Goal: Task Accomplishment & Management: Complete application form

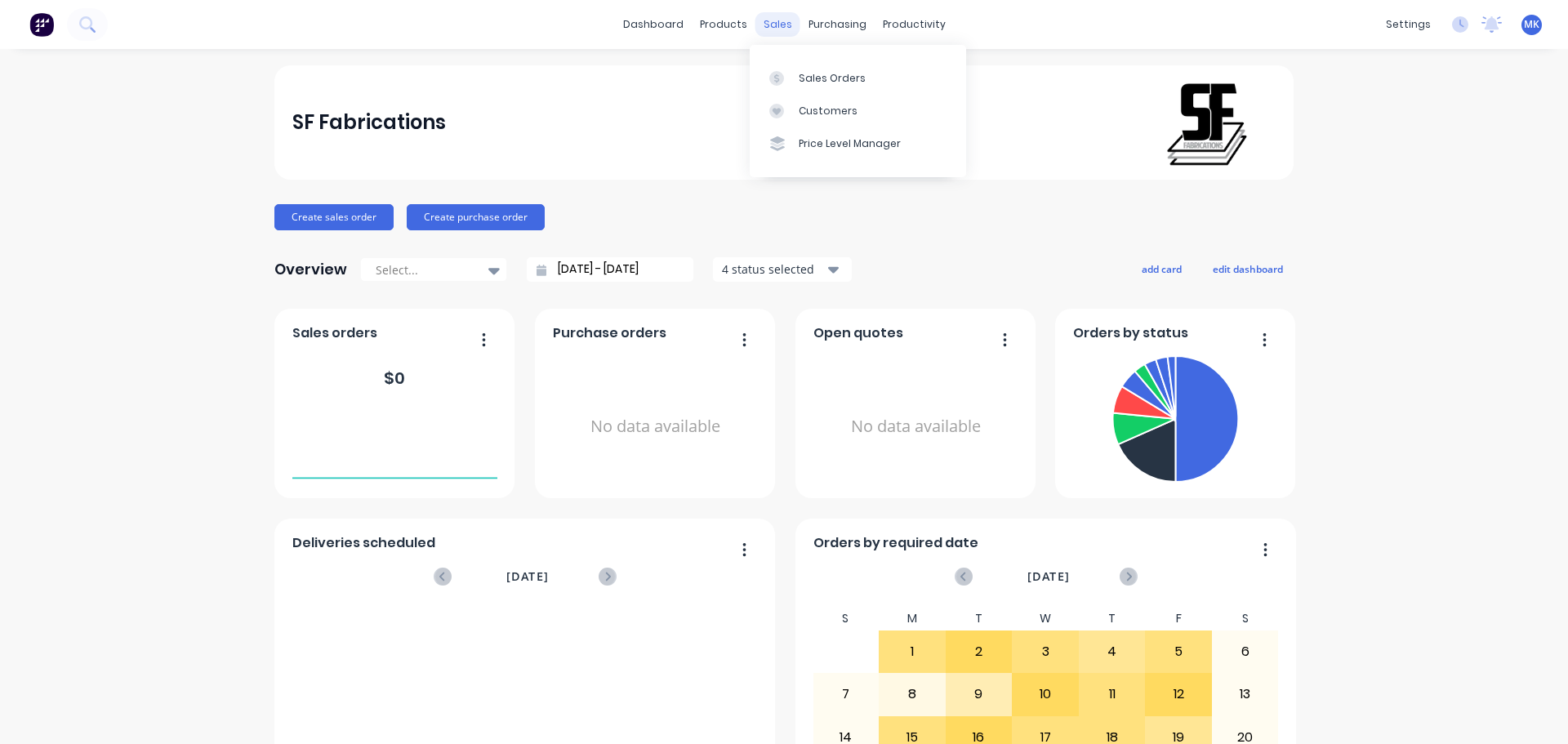
click at [764, 27] on div "sales" at bounding box center [777, 24] width 45 height 25
click at [799, 81] on div "Sales Orders" at bounding box center [832, 79] width 67 height 15
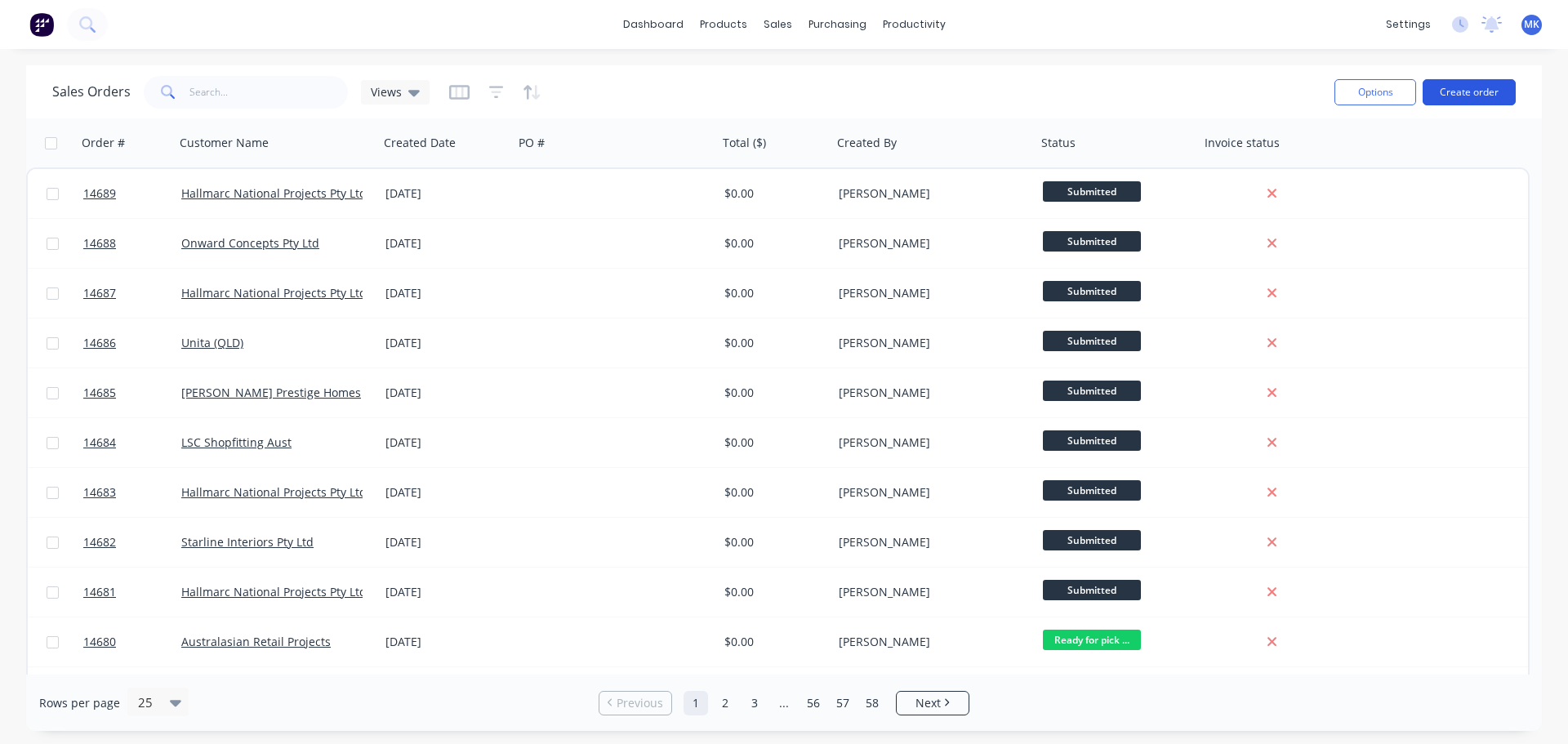
click at [1471, 97] on button "Create order" at bounding box center [1469, 92] width 93 height 26
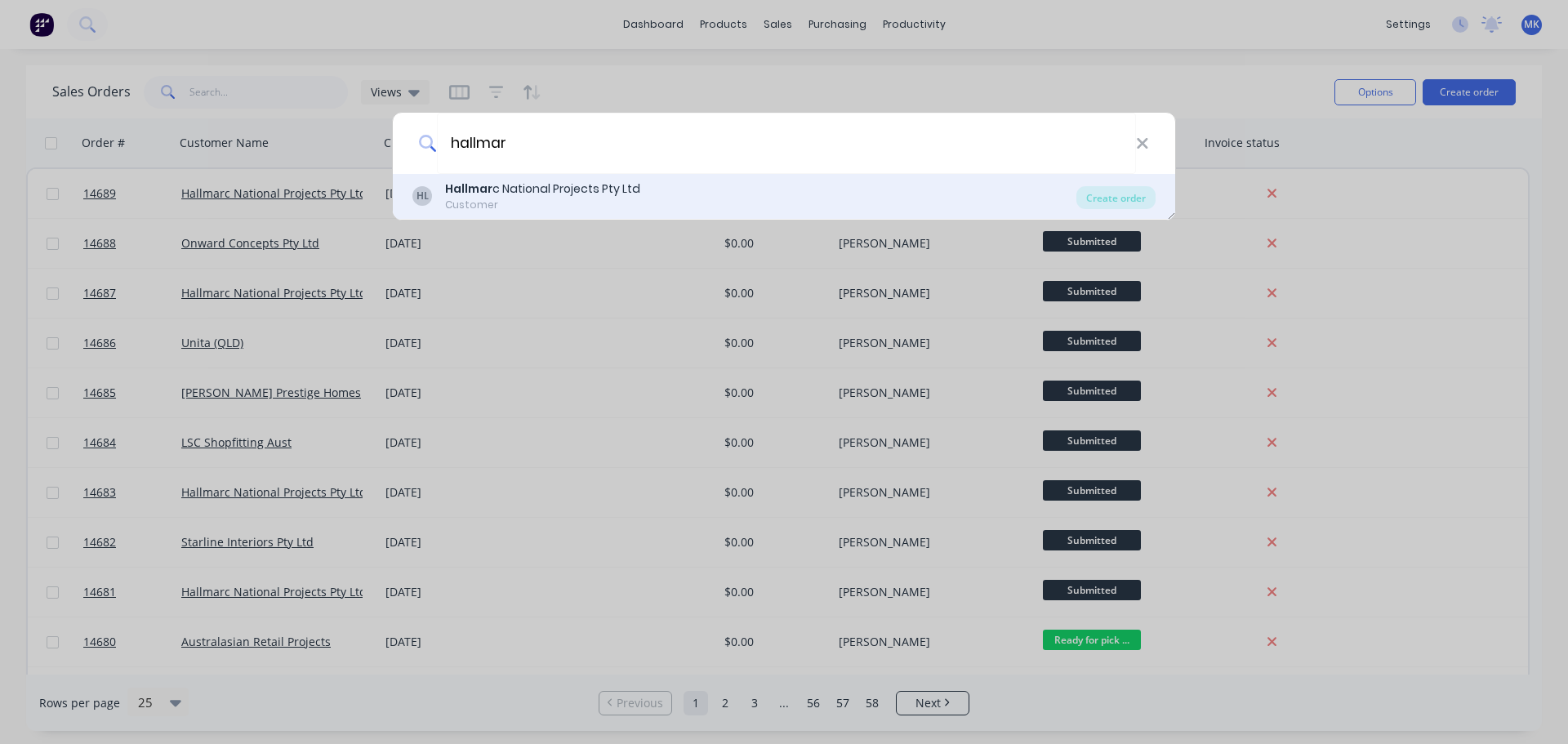
type input "hallmar"
click at [656, 193] on div "HL Hallmar c National Projects Pty Ltd Customer" at bounding box center [744, 196] width 664 height 32
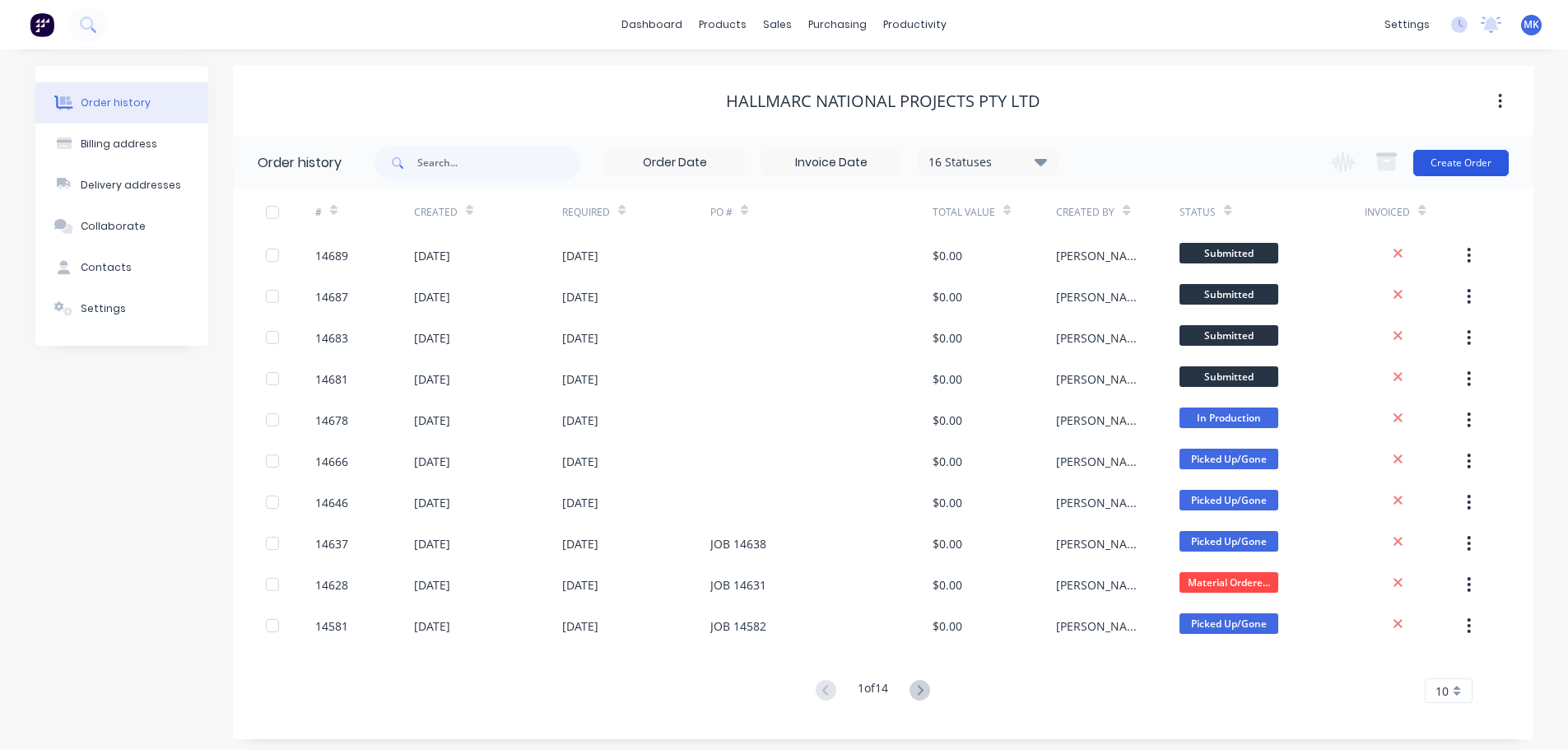
click at [1470, 154] on button "Create Order" at bounding box center [1461, 163] width 96 height 27
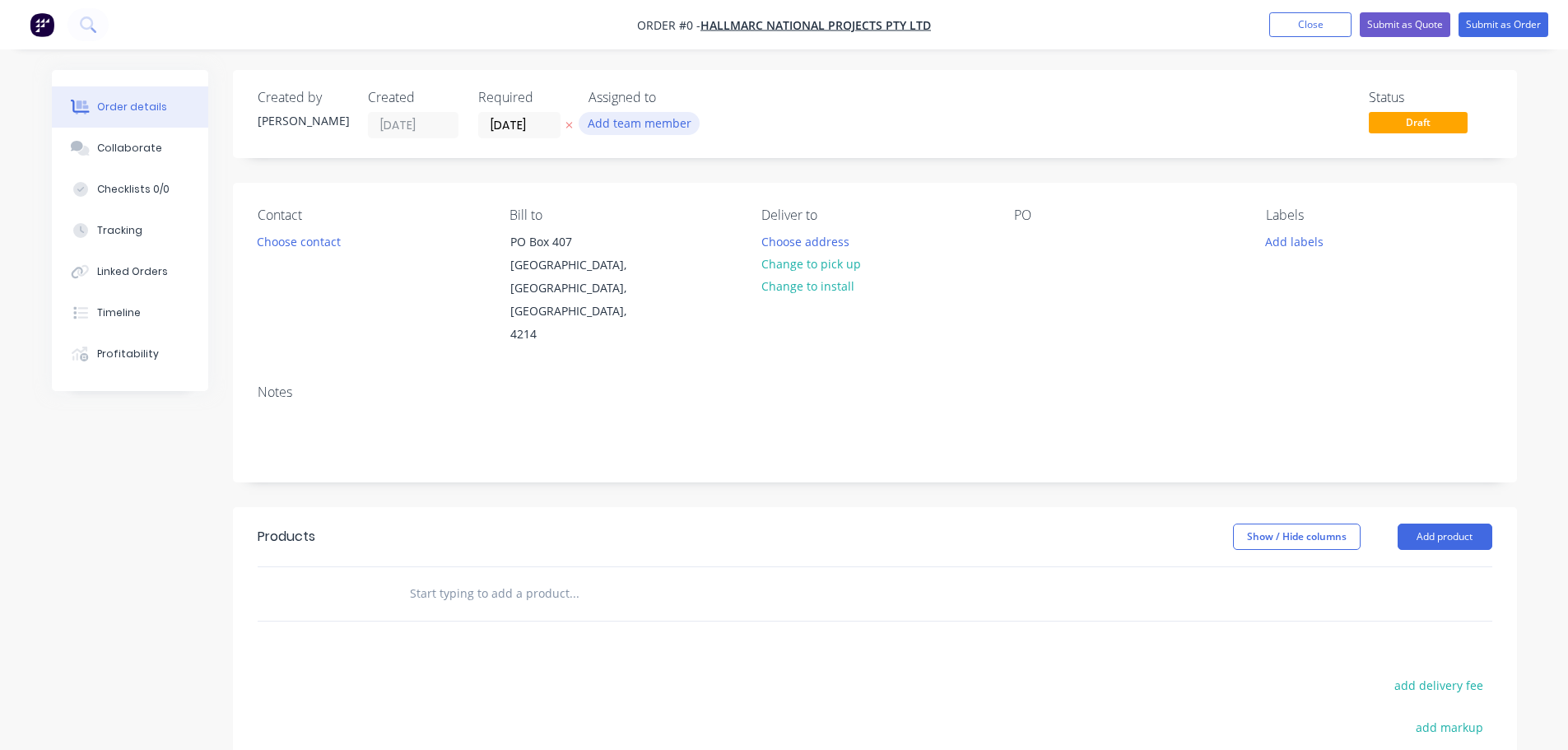
click at [643, 119] on button "Add team member" at bounding box center [639, 123] width 121 height 22
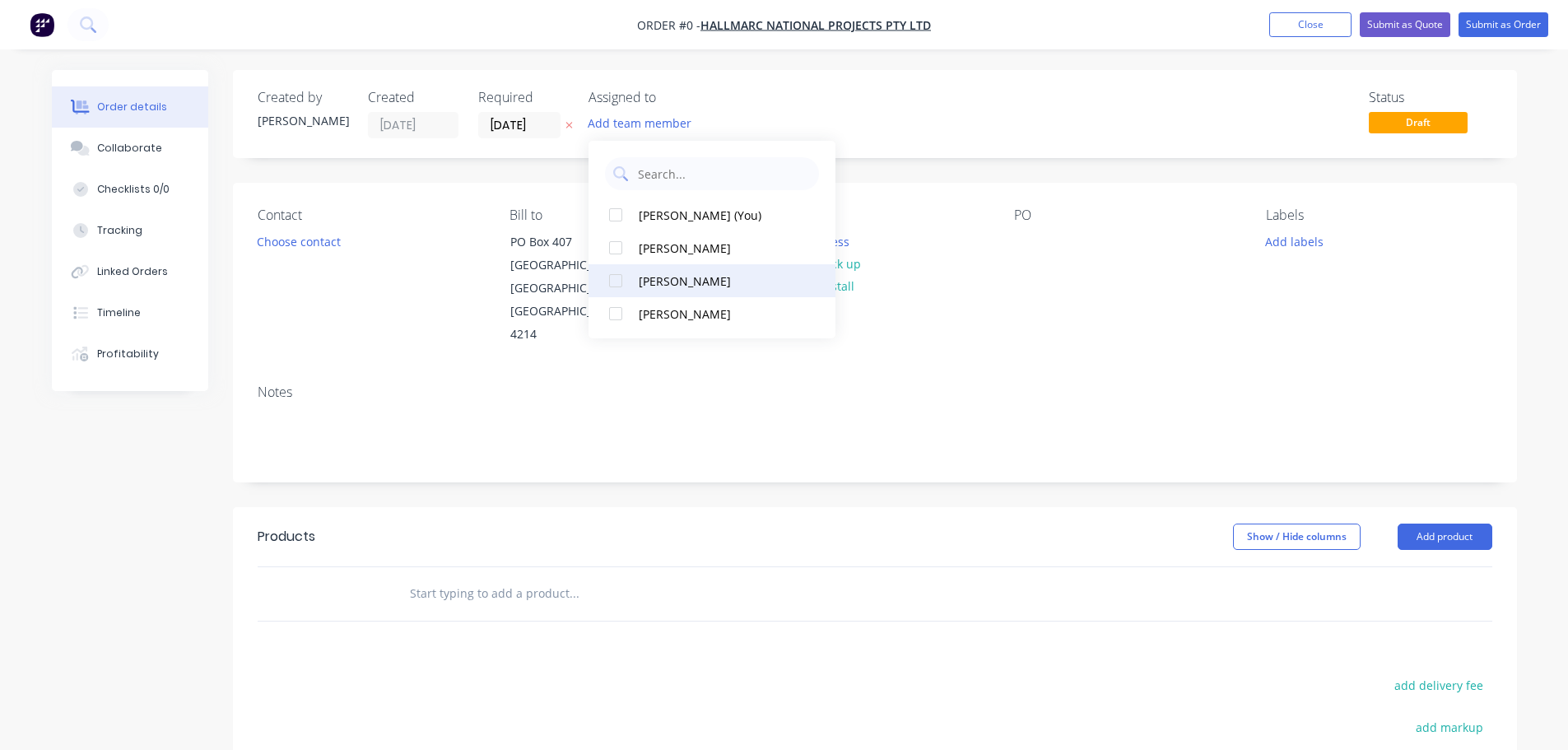
click at [680, 268] on button "[PERSON_NAME]" at bounding box center [712, 281] width 247 height 33
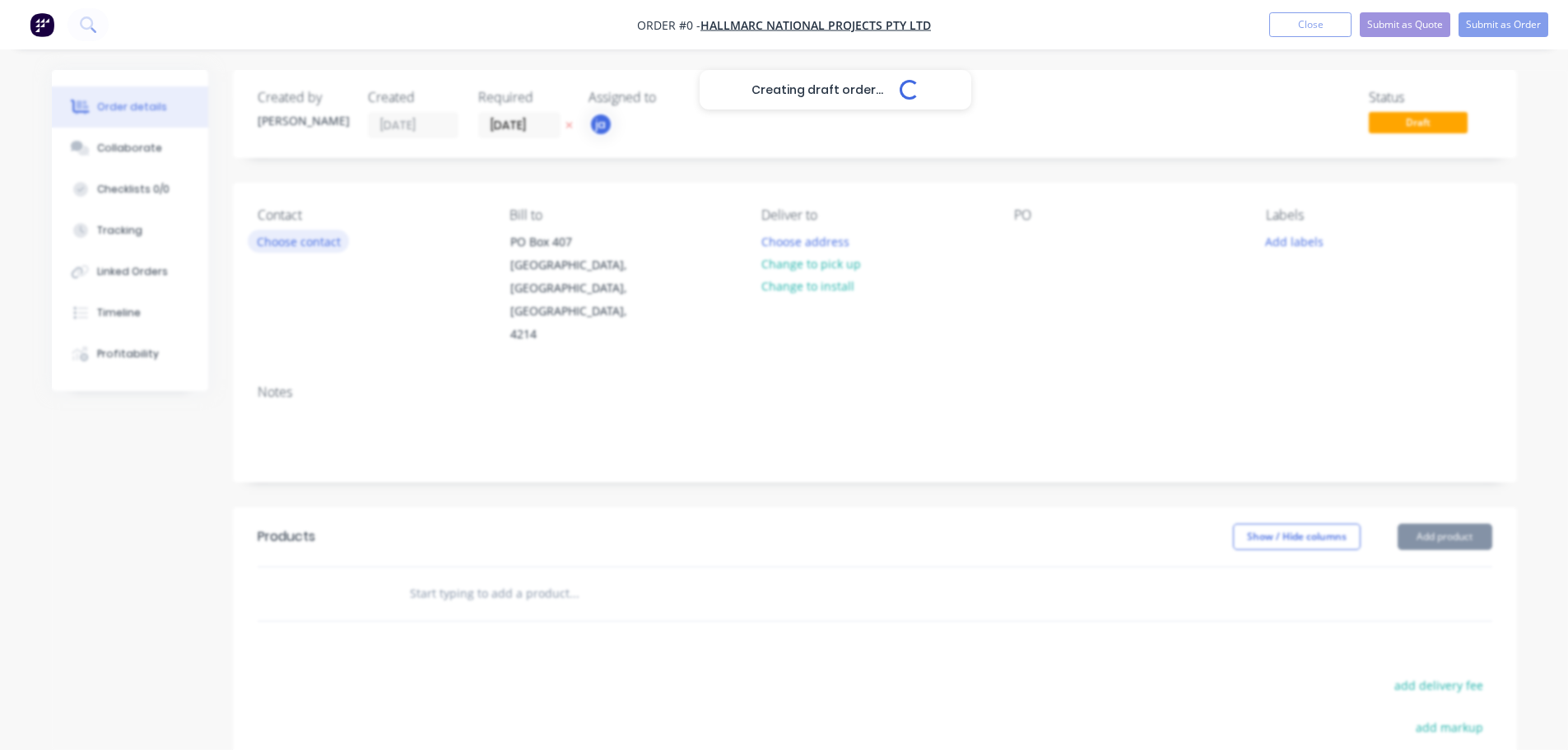
click at [306, 248] on div "Creating draft order... Loading... Order details Collaborate Checklists 0/0 Tra…" at bounding box center [784, 556] width 1498 height 972
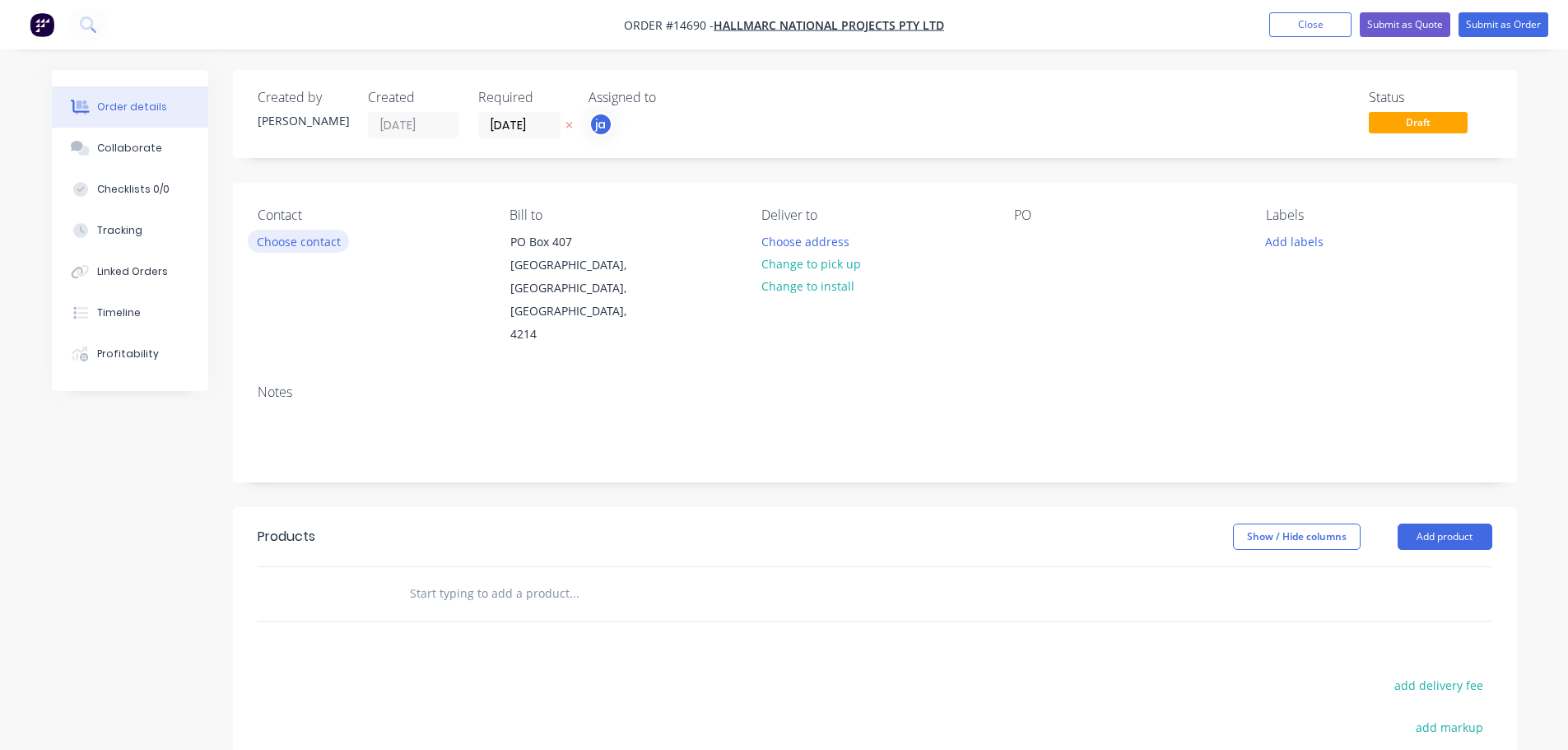
click at [303, 248] on button "Choose contact" at bounding box center [298, 241] width 101 height 22
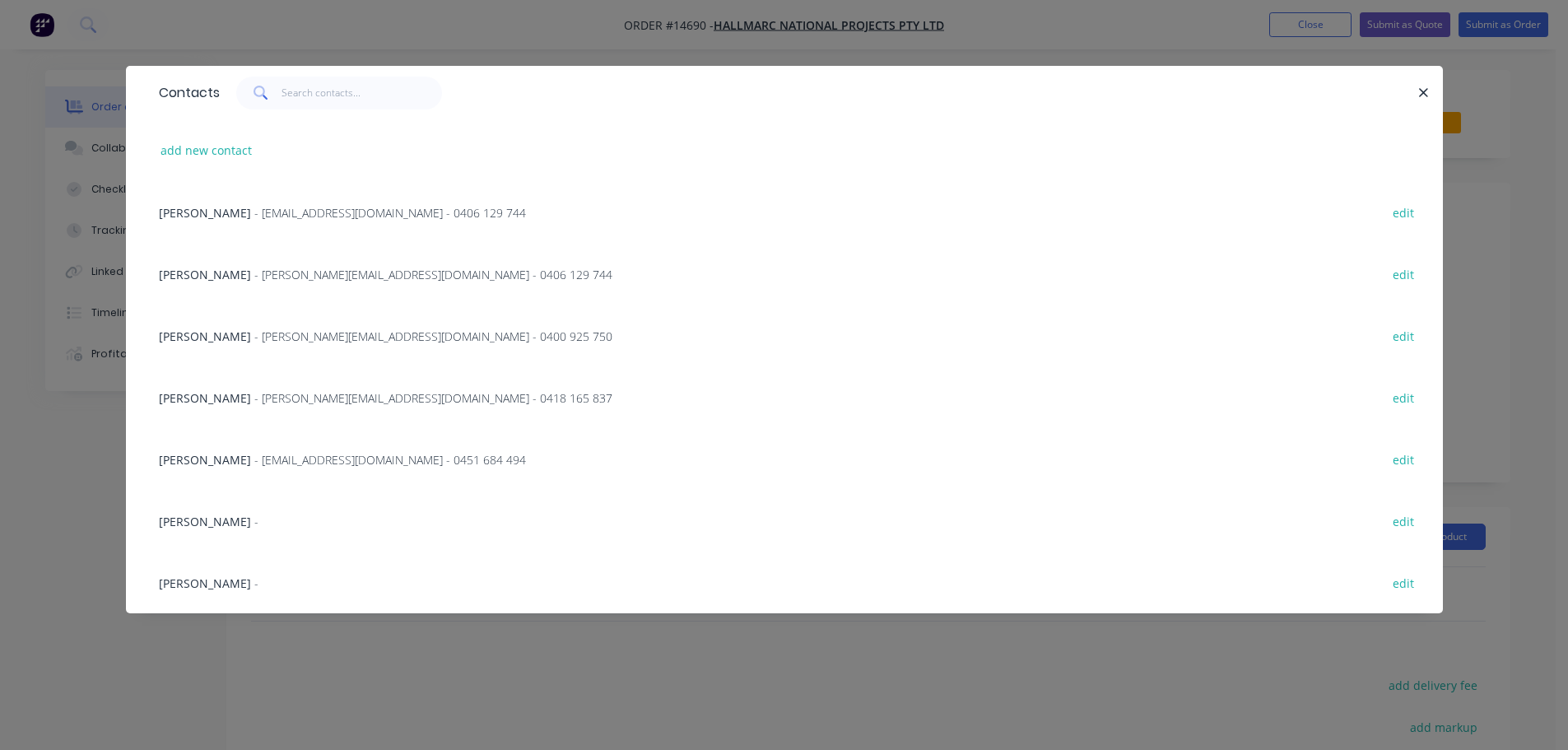
click at [230, 283] on div "[PERSON_NAME] - [PERSON_NAME][EMAIL_ADDRESS][DOMAIN_NAME] - 0406 129 744 edit" at bounding box center [785, 273] width 1268 height 62
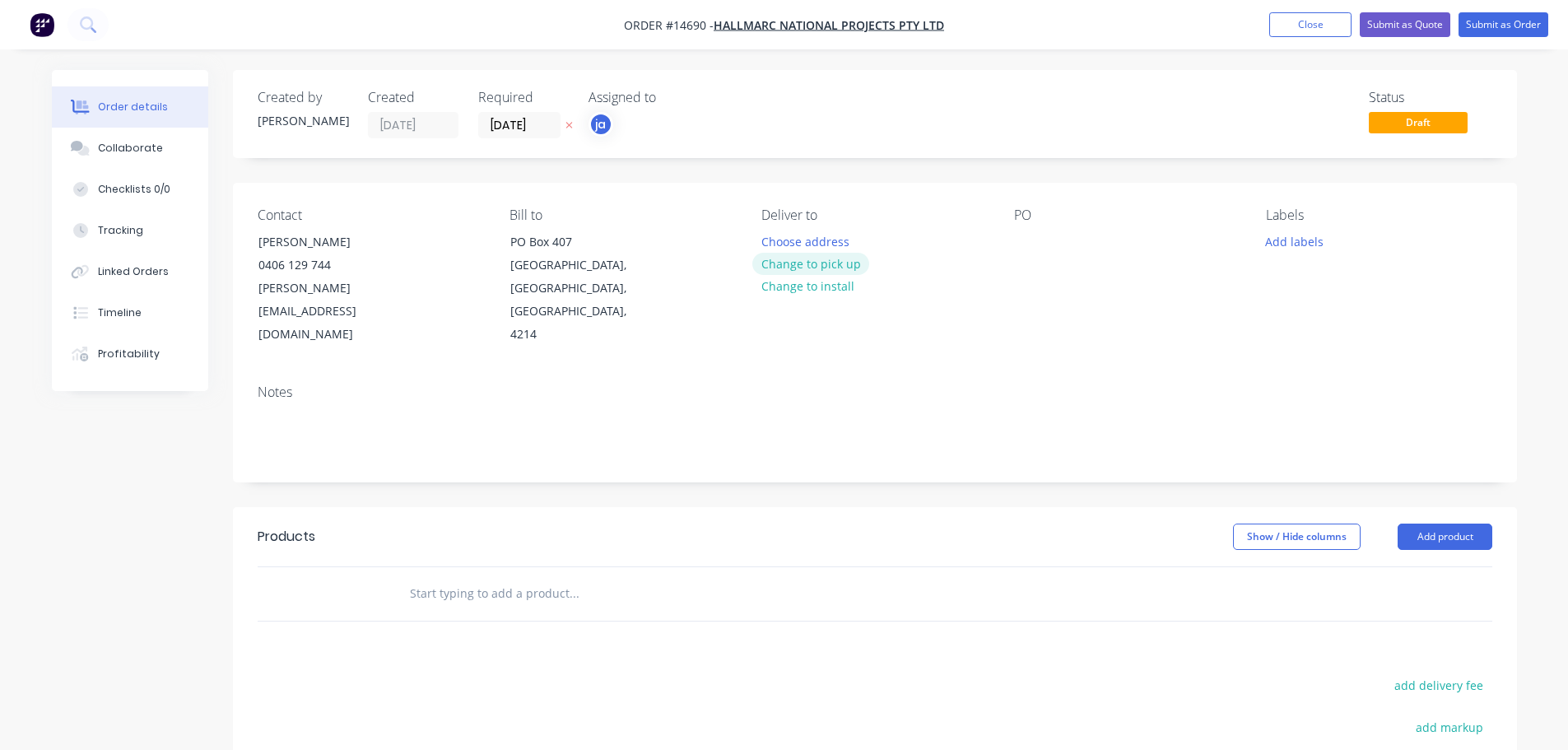
click at [827, 274] on button "Change to pick up" at bounding box center [811, 264] width 117 height 22
click at [1296, 235] on button "Add labels" at bounding box center [1295, 241] width 75 height 22
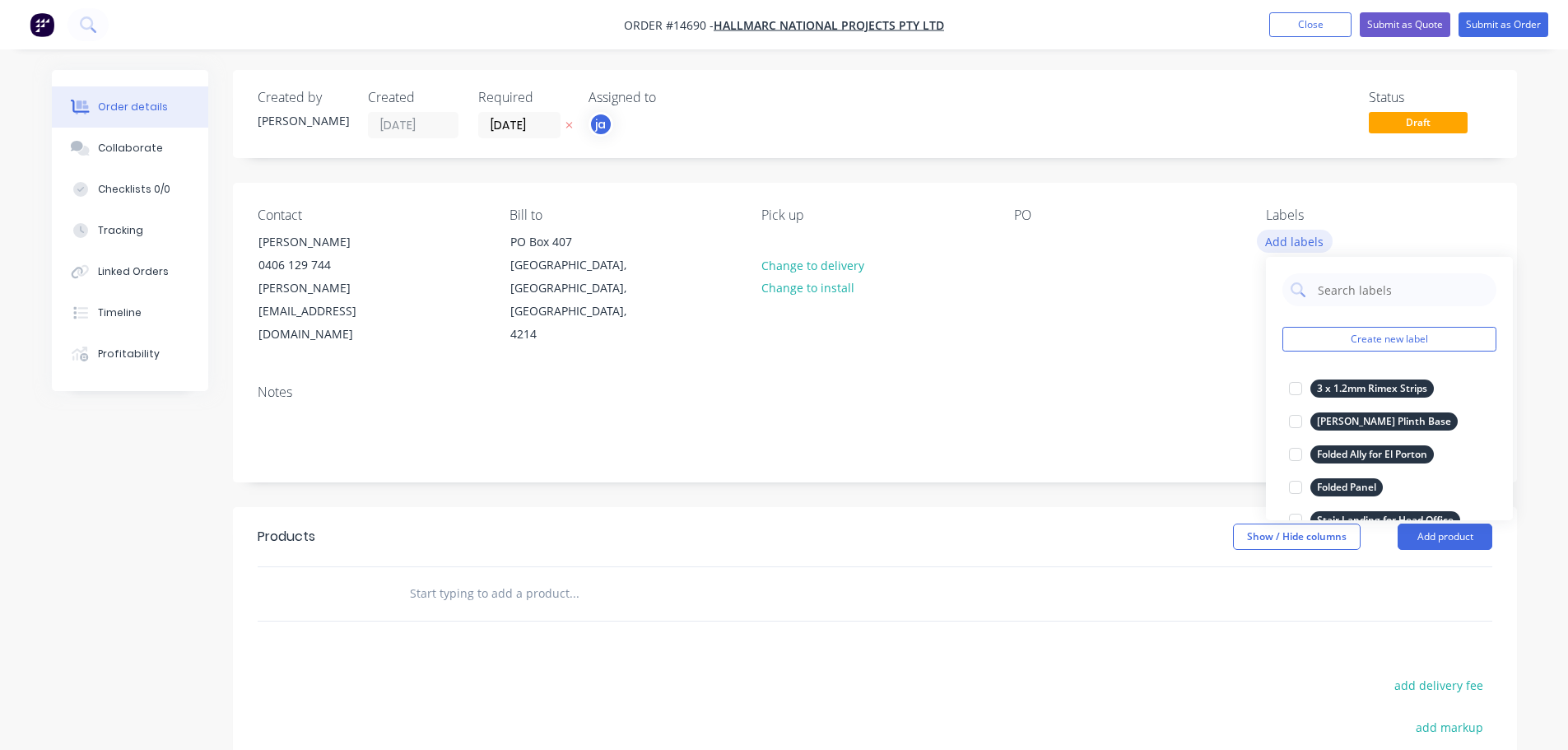
click at [1355, 336] on button "Create new label" at bounding box center [1389, 339] width 214 height 25
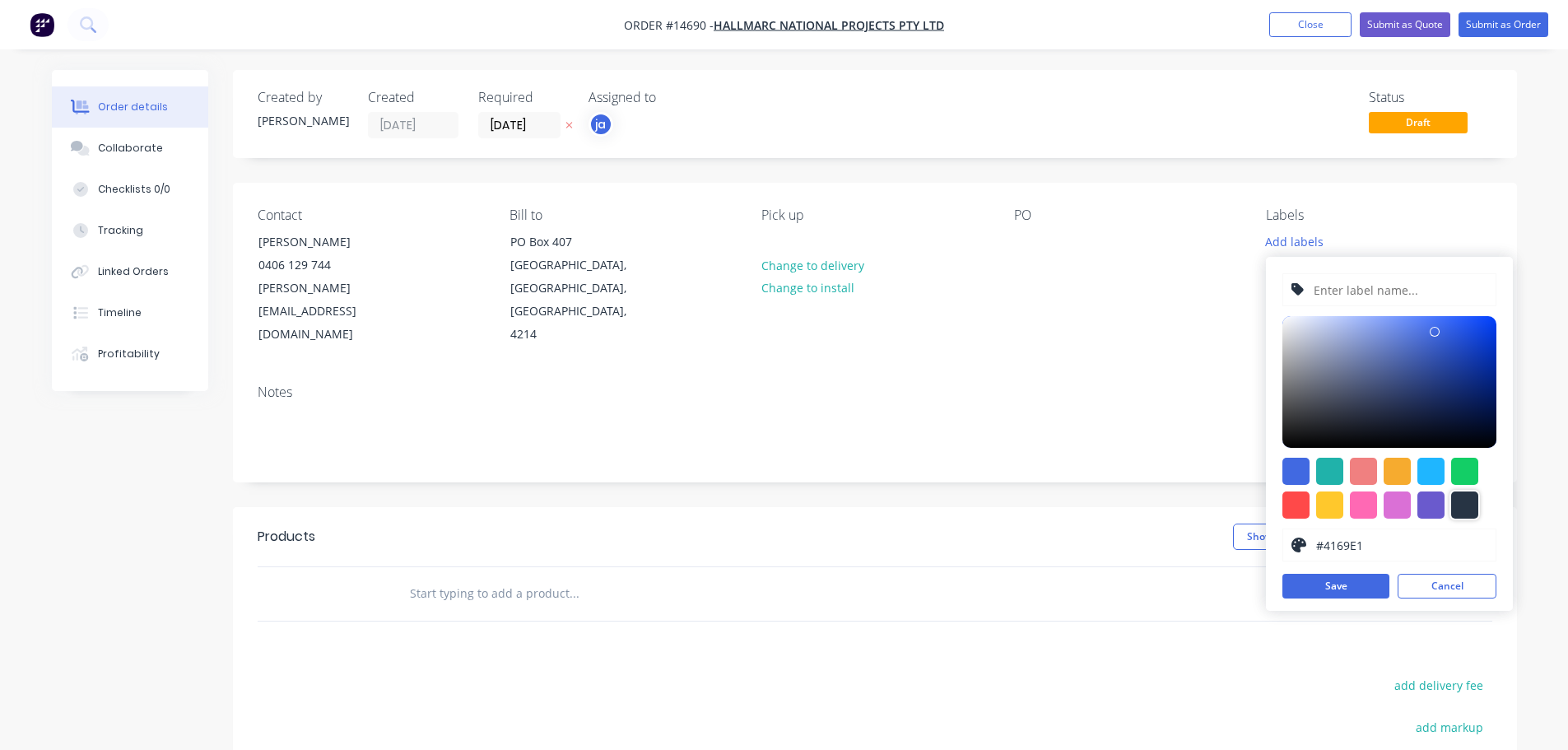
click at [1464, 511] on div at bounding box center [1465, 505] width 28 height 28
type input "#273444"
click at [1360, 280] on input "text" at bounding box center [1400, 290] width 176 height 31
paste input "Brass Cover Plates"
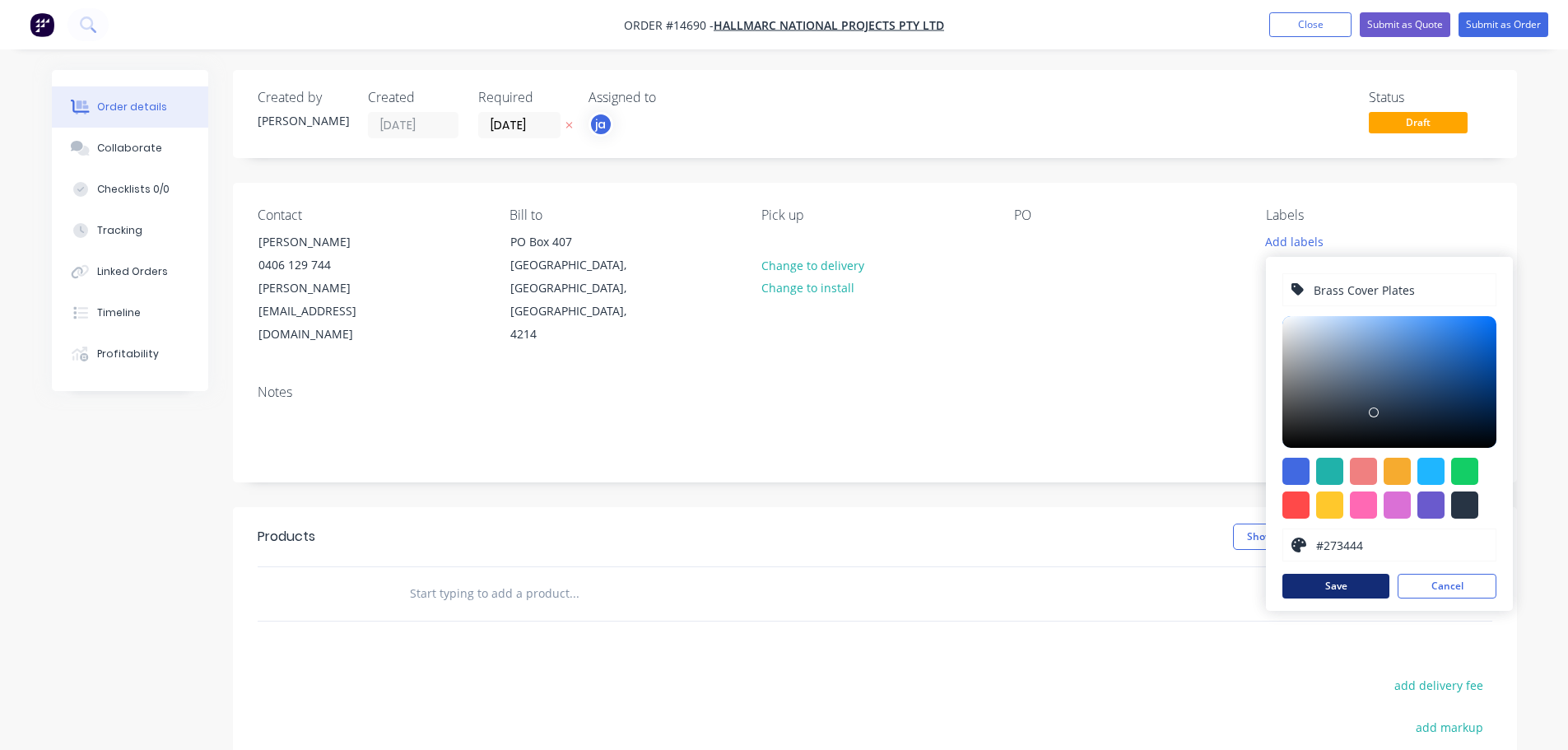
type input "Brass Cover Plates"
click at [1311, 589] on button "Save" at bounding box center [1336, 585] width 107 height 25
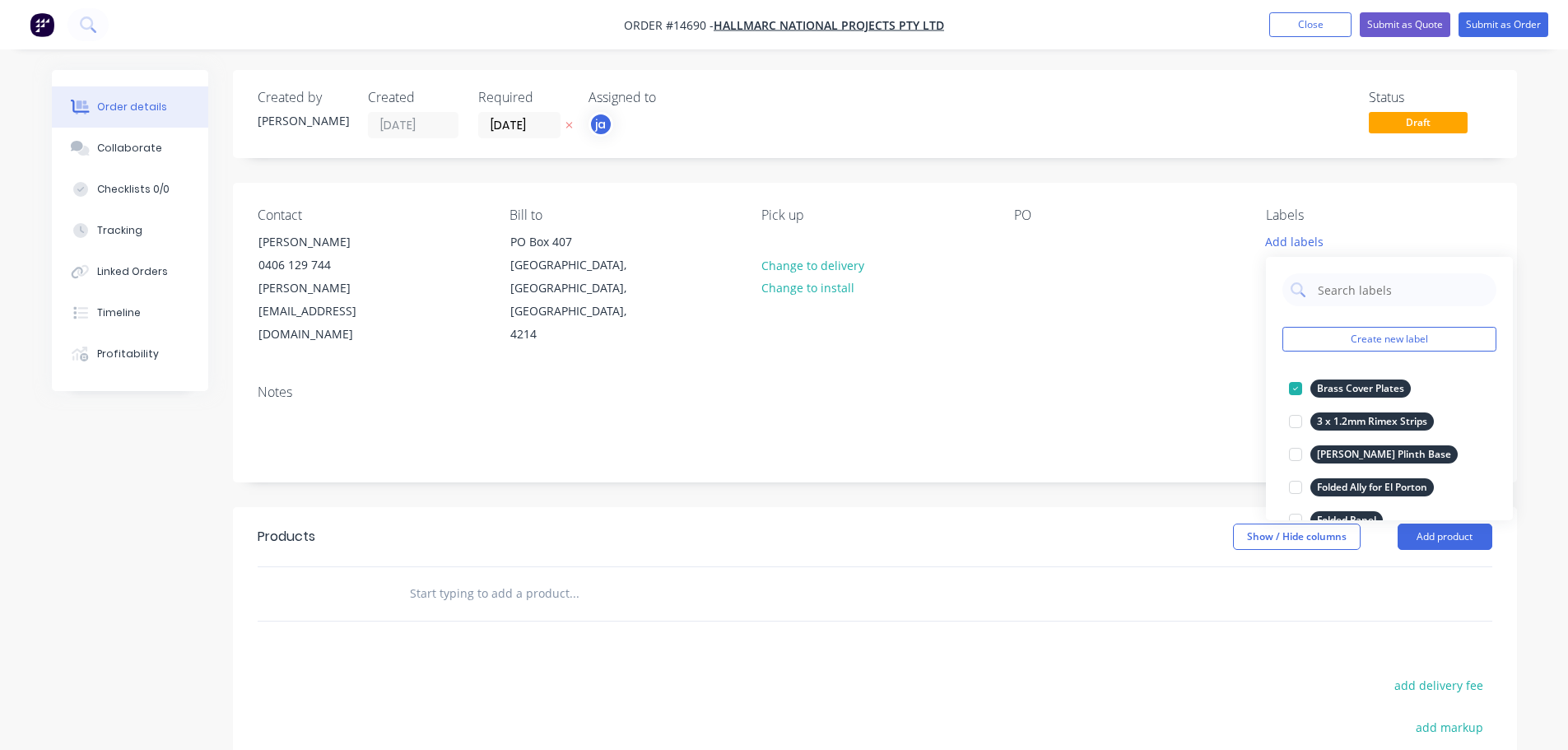
click at [549, 567] on div at bounding box center [686, 594] width 593 height 53
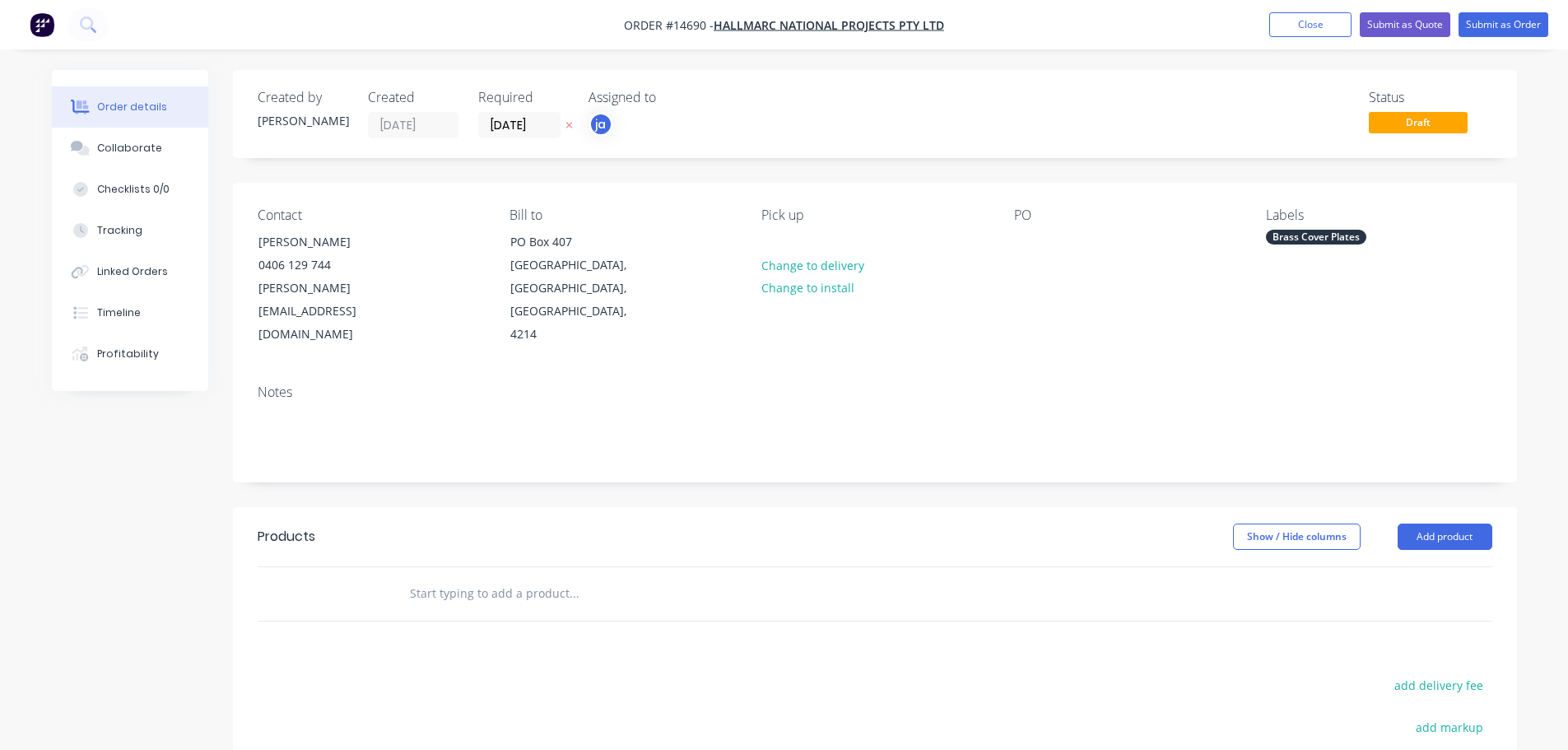
click at [523, 577] on input "text" at bounding box center [574, 594] width 329 height 33
paste input "Brass Cover Plates"
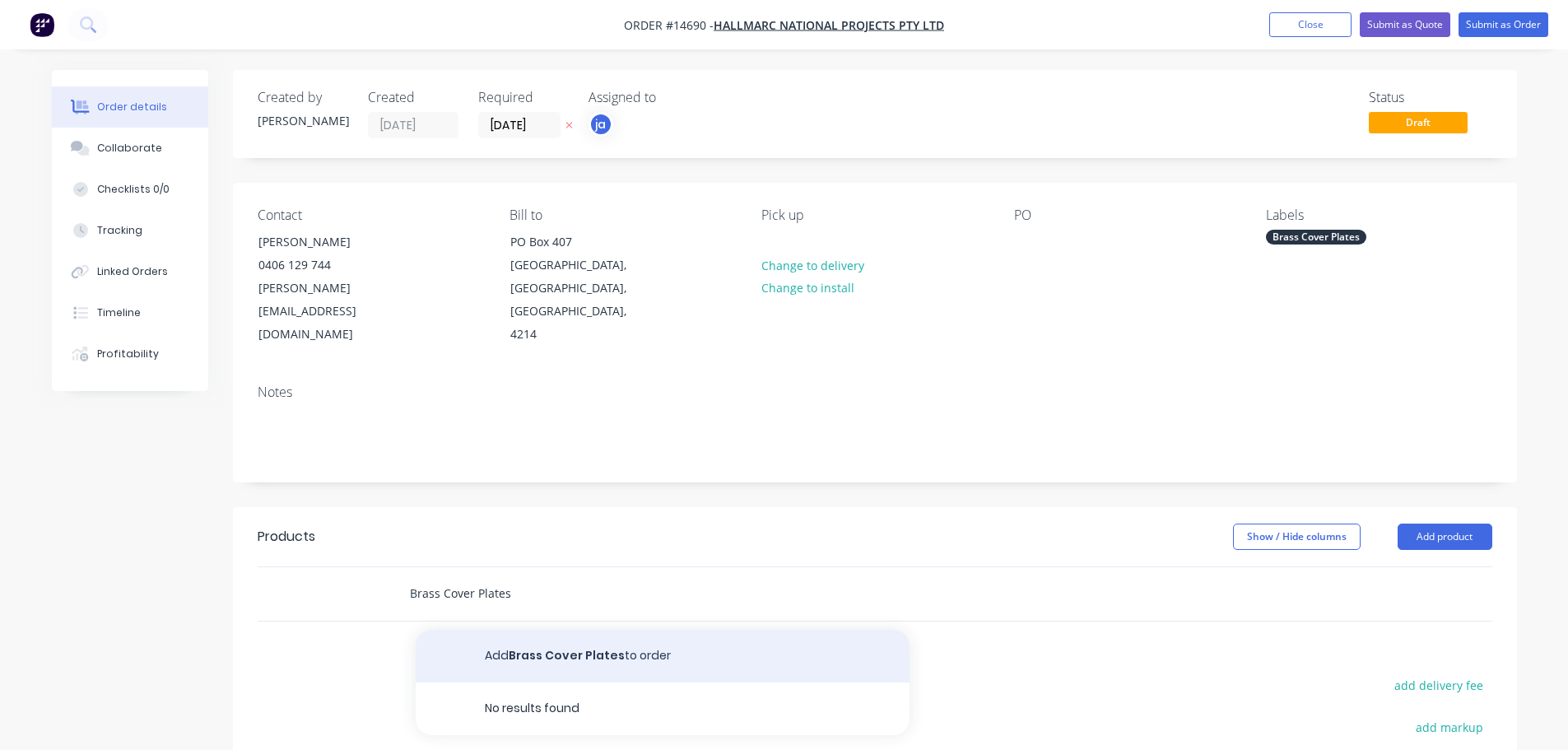
type input "Brass Cover Plates"
click at [691, 629] on button "Add Brass Cover Plates to order" at bounding box center [663, 655] width 494 height 52
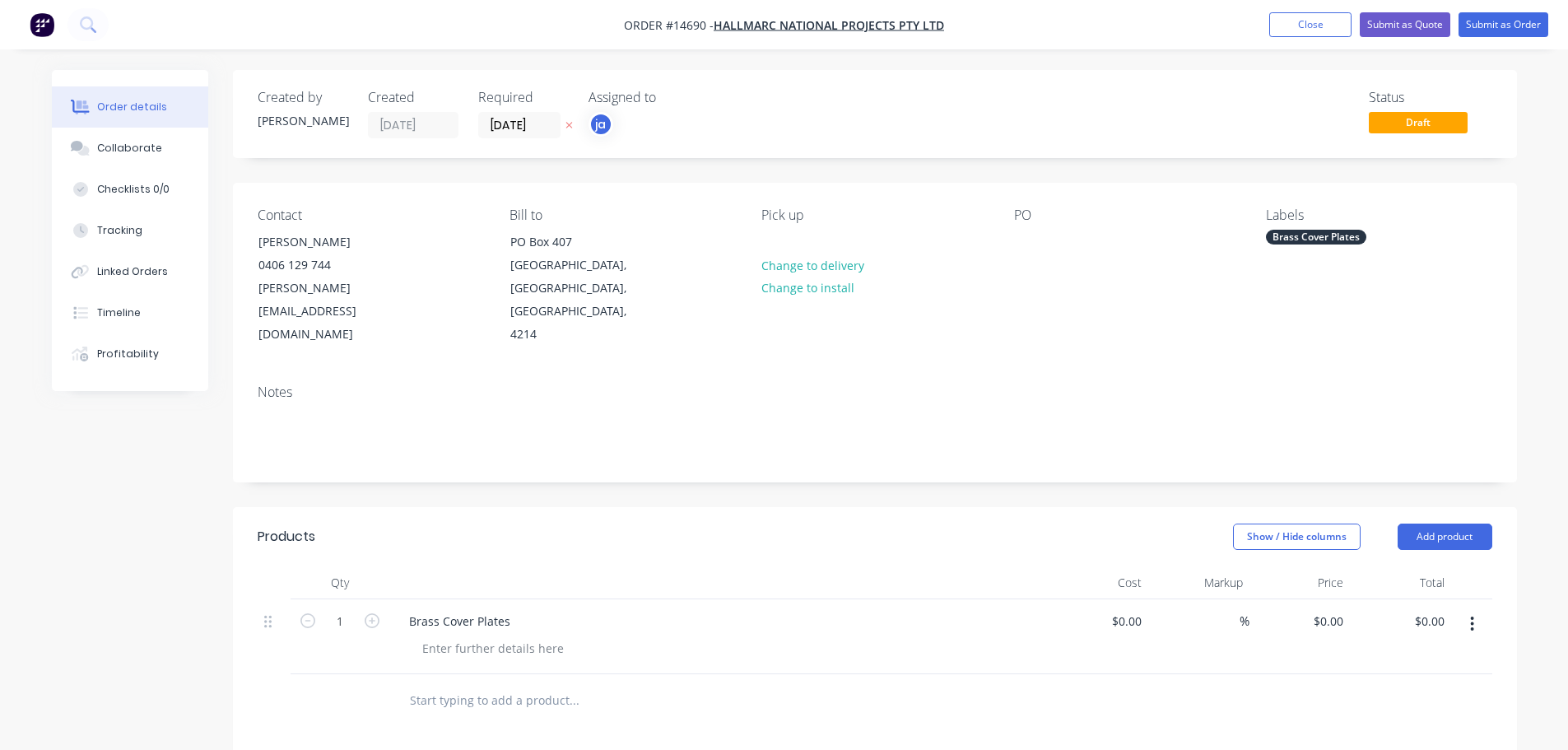
drag, startPoint x: 733, startPoint y: 487, endPoint x: 742, endPoint y: 485, distance: 9.2
click at [733, 524] on div "Show / Hide columns Add product" at bounding box center [1005, 537] width 972 height 27
click at [1501, 41] on nav "Order #14690 - Hallmarc National Projects Pty Ltd Add product Close Submit as Q…" at bounding box center [784, 25] width 1568 height 50
click at [1499, 28] on button "Submit as Order" at bounding box center [1504, 24] width 90 height 25
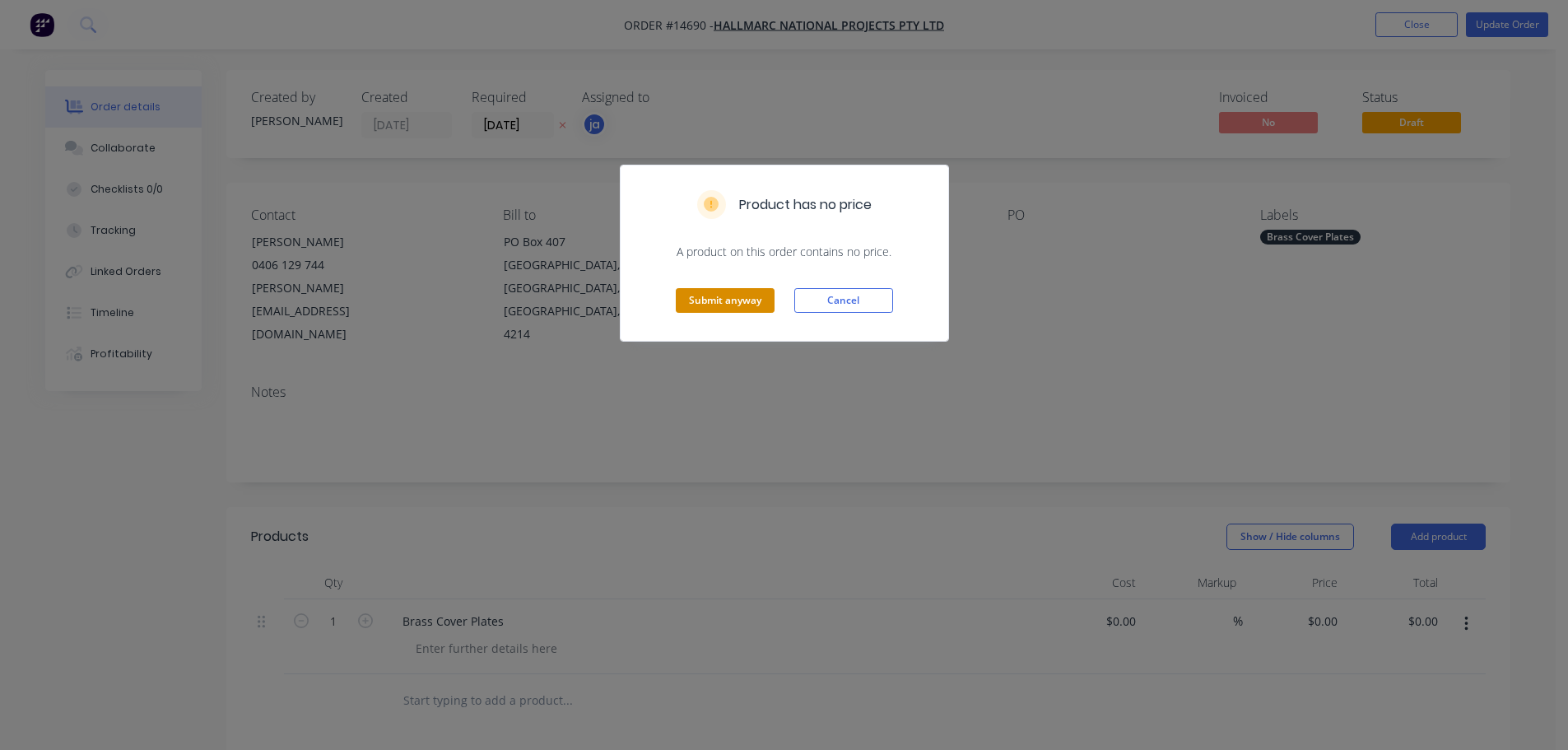
click at [708, 298] on button "Submit anyway" at bounding box center [724, 300] width 98 height 25
